Goal: Check status: Check status

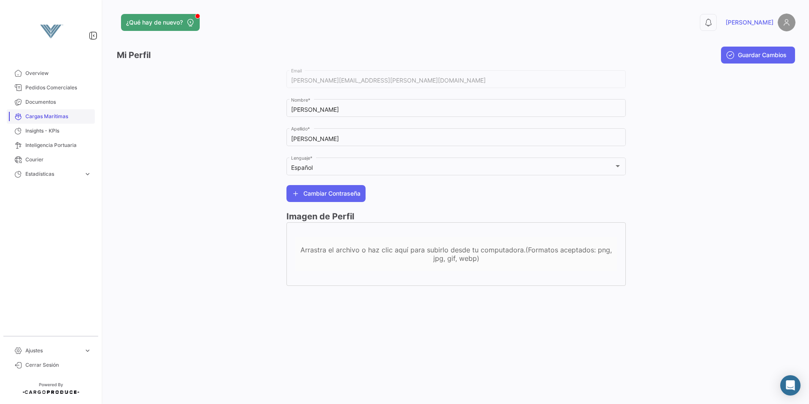
click at [49, 116] on span "Cargas Marítimas" at bounding box center [58, 117] width 66 height 8
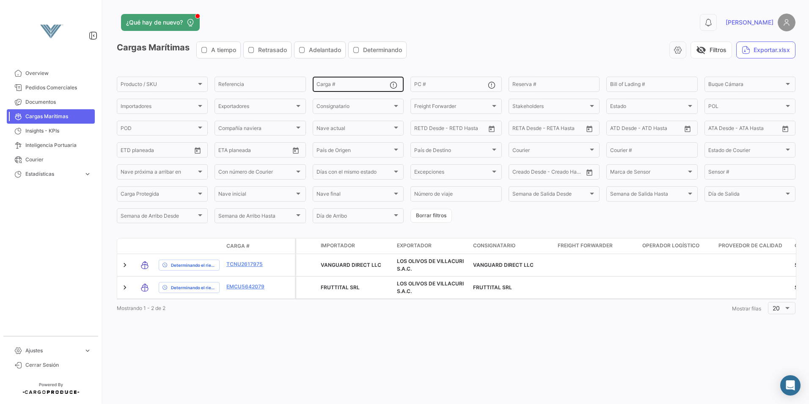
click at [327, 87] on input "Carga #" at bounding box center [352, 85] width 73 height 6
paste input "MMAU1273386"
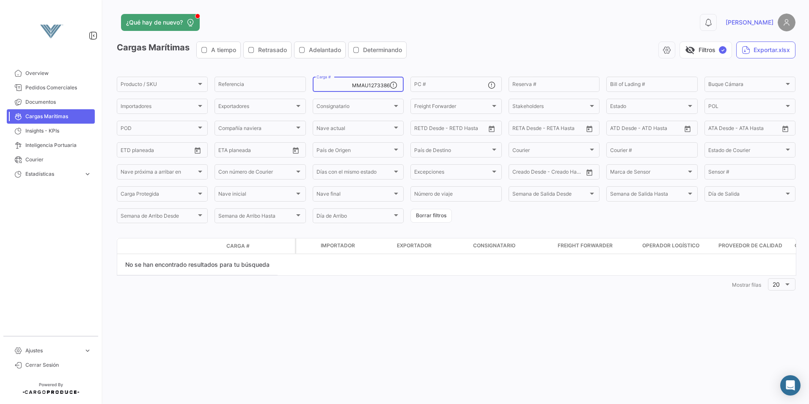
type input "MMAU1273386 MMAU1273386"
click at [723, 48] on span "✓" at bounding box center [723, 50] width 8 height 8
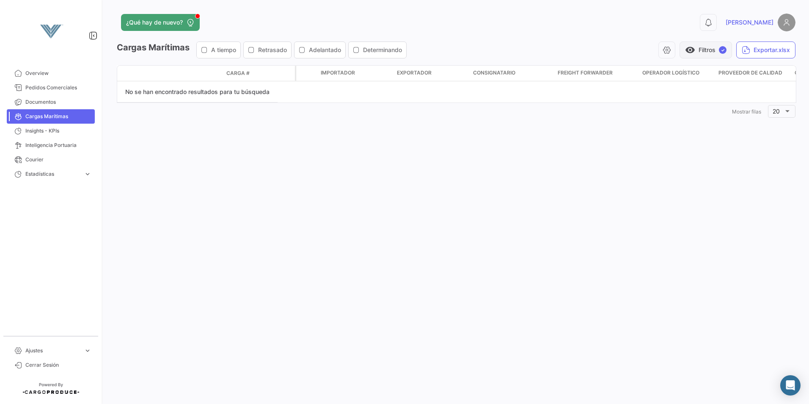
click at [723, 48] on span "✓" at bounding box center [723, 50] width 8 height 8
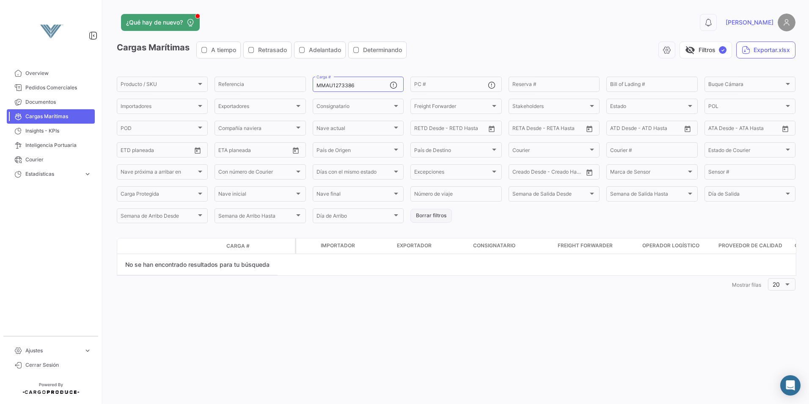
click at [440, 214] on button "Borrar filtros" at bounding box center [430, 216] width 41 height 14
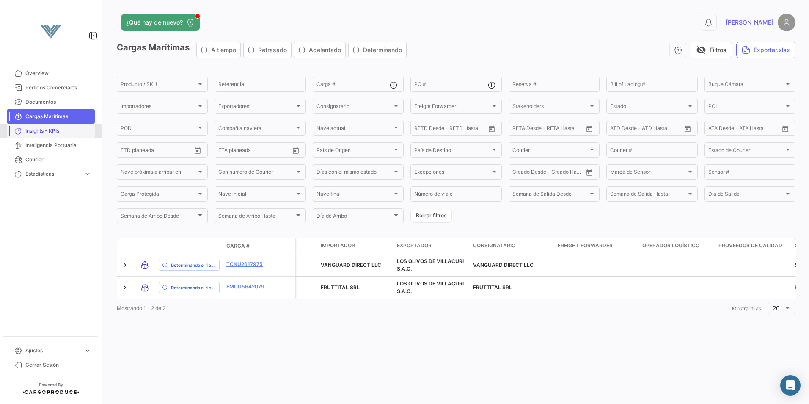
click at [60, 133] on span "Insights - KPIs" at bounding box center [58, 131] width 66 height 8
